Goal: Transaction & Acquisition: Purchase product/service

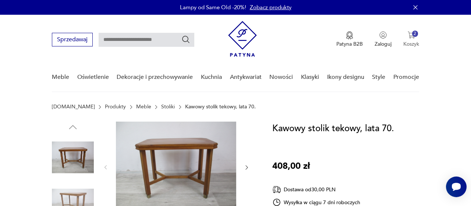
click at [405, 36] on button "2 Koszyk" at bounding box center [411, 39] width 16 height 16
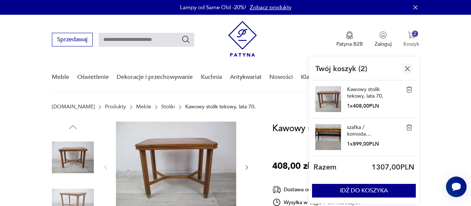
click at [412, 42] on p "Koszyk" at bounding box center [411, 43] width 16 height 7
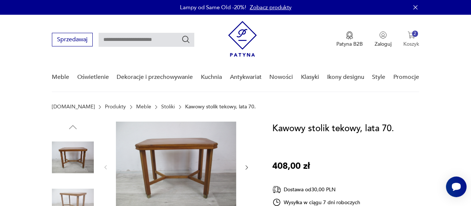
click at [412, 42] on p "Koszyk" at bounding box center [411, 43] width 16 height 7
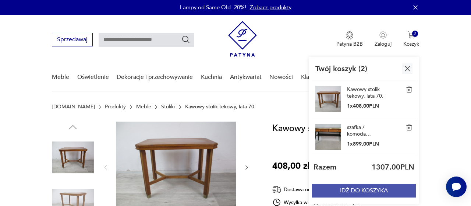
click at [383, 187] on button "IDŹ DO KOSZYKA" at bounding box center [364, 191] width 104 height 14
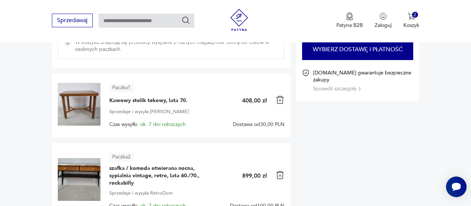
scroll to position [96, 0]
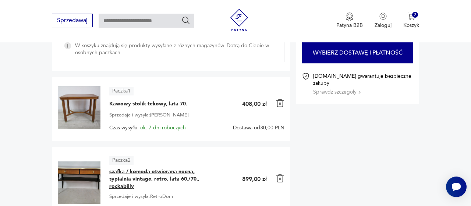
click at [141, 170] on span "szafka / komoda otwierana nocna, sypialnia vintage, retro, lata 60./70., rockab…" at bounding box center [155, 179] width 92 height 22
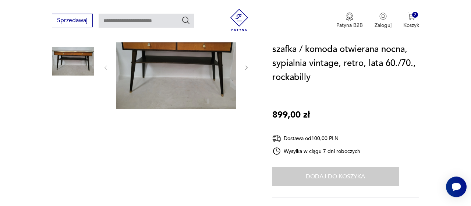
scroll to position [115, 0]
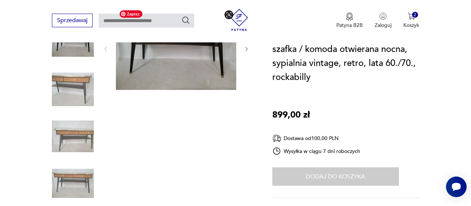
click at [61, 82] on img at bounding box center [73, 89] width 42 height 42
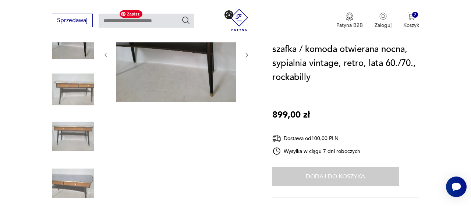
click at [85, 98] on img at bounding box center [73, 89] width 42 height 42
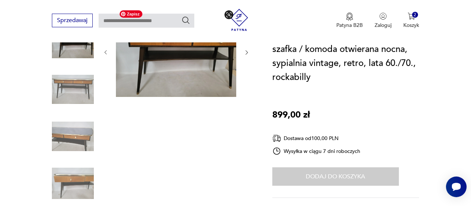
click at [77, 132] on img at bounding box center [73, 136] width 42 height 42
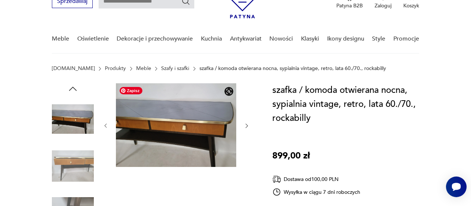
scroll to position [77, 0]
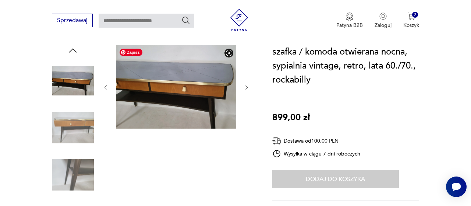
click at [74, 176] on img at bounding box center [73, 174] width 42 height 42
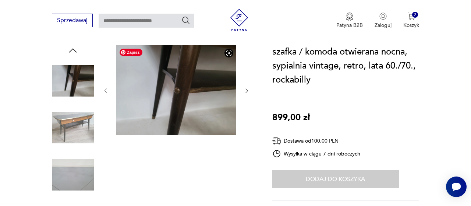
click at [81, 134] on img at bounding box center [73, 128] width 42 height 42
